Goal: Task Accomplishment & Management: Manage account settings

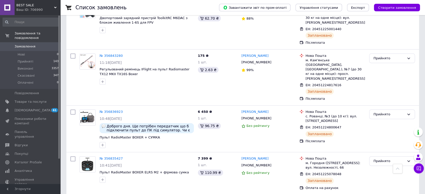
scroll to position [112, 0]
click at [30, 100] on span "Товари та послуги" at bounding box center [31, 102] width 32 height 5
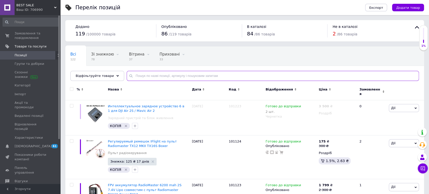
click at [175, 76] on input "text" at bounding box center [273, 76] width 292 height 10
type input "ф"
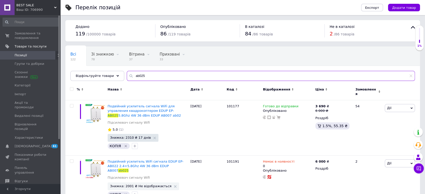
scroll to position [42, 0]
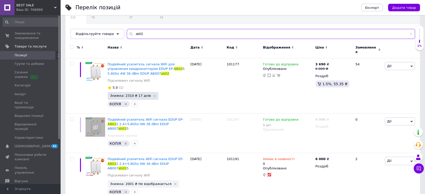
type input "ab02"
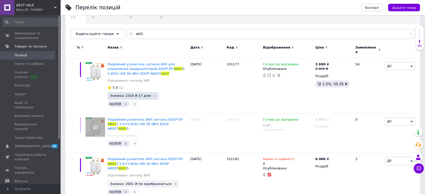
click at [26, 54] on span "Позиції" at bounding box center [31, 55] width 32 height 5
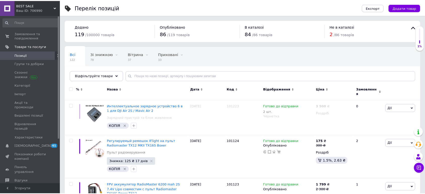
scroll to position [478, 0]
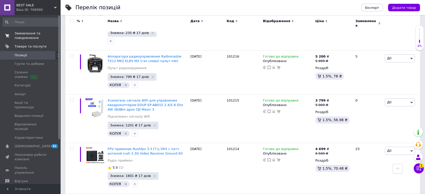
click at [35, 35] on span "Замовлення та повідомлення" at bounding box center [31, 35] width 32 height 9
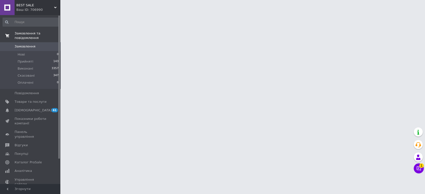
click at [29, 34] on span "Замовлення та повідомлення" at bounding box center [38, 35] width 46 height 9
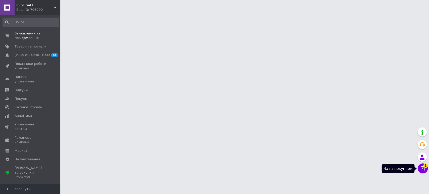
click at [423, 169] on button "Чат з покупцем 1" at bounding box center [423, 168] width 10 height 10
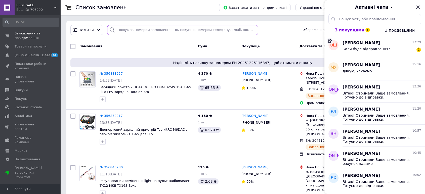
click at [174, 30] on input "search" at bounding box center [182, 30] width 151 height 10
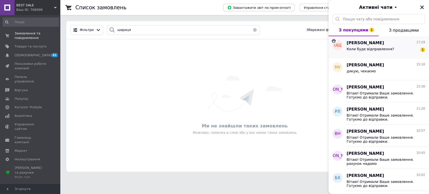
click at [366, 48] on span "Коли буде відправлення?" at bounding box center [371, 49] width 48 height 4
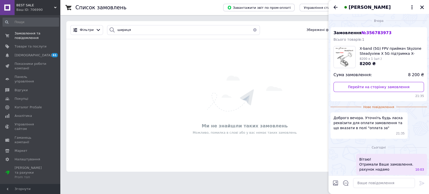
click at [376, 32] on span "№ 356783973" at bounding box center [376, 32] width 30 height 5
copy span "356783973"
drag, startPoint x: 105, startPoint y: 31, endPoint x: 92, endPoint y: 31, distance: 13.3
click at [93, 31] on div "Фільтри шириця Збережені фільтри: Всі (3847)" at bounding box center [244, 30] width 353 height 10
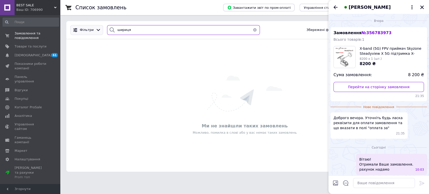
paste input "356783973"
type input "356783973"
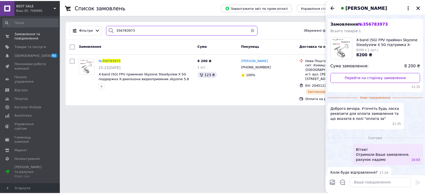
scroll to position [14, 0]
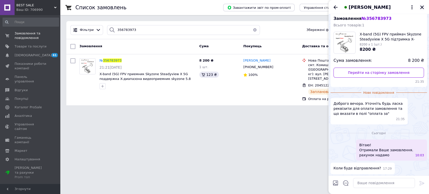
click at [422, 6] on icon "Закрити" at bounding box center [422, 7] width 5 height 5
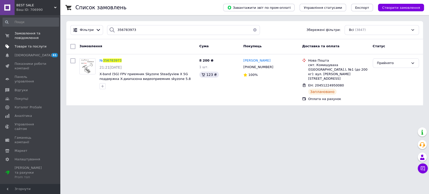
click at [28, 46] on span "Товари та послуги" at bounding box center [31, 46] width 32 height 5
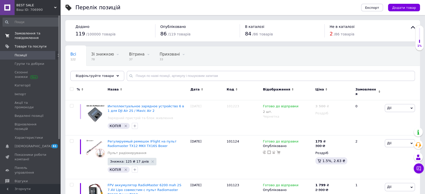
click at [27, 38] on span "Замовлення та повідомлення" at bounding box center [31, 35] width 32 height 9
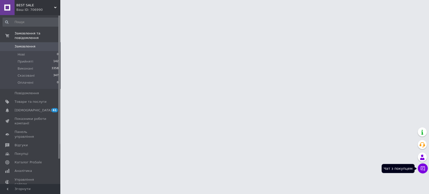
click at [422, 168] on icon at bounding box center [422, 168] width 5 height 5
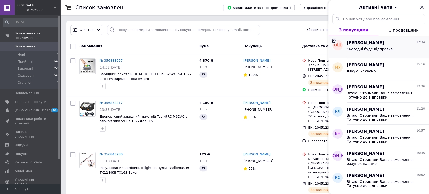
click at [373, 43] on span "[PERSON_NAME]" at bounding box center [365, 43] width 37 height 6
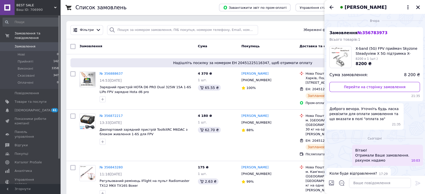
scroll to position [19, 0]
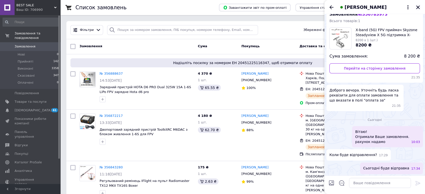
click at [417, 8] on icon "Закрити" at bounding box center [418, 8] width 4 height 4
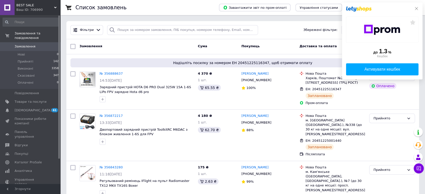
click at [416, 10] on icon at bounding box center [416, 9] width 4 height 4
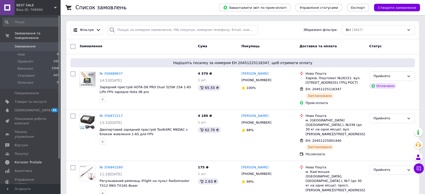
click at [35, 160] on span "Каталог ProSale" at bounding box center [28, 162] width 27 height 5
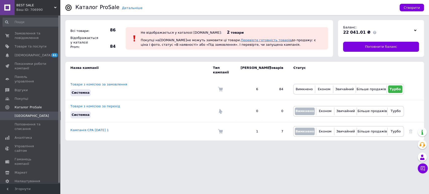
click at [259, 38] on link "Перевірте готовність товарів" at bounding box center [266, 40] width 51 height 4
